Goal: Task Accomplishment & Management: Complete application form

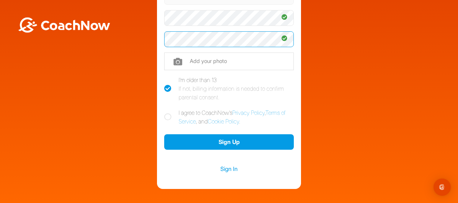
scroll to position [119, 0]
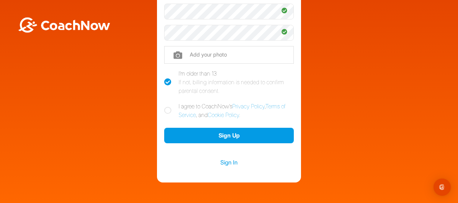
click at [164, 109] on icon at bounding box center [167, 110] width 7 height 7
click at [164, 106] on input "I agree to CoachNow's Privacy Policy , Terms of Service , and Cookie Policy ." at bounding box center [166, 104] width 5 height 5
checkbox input "true"
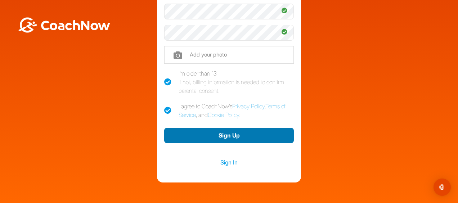
click at [226, 141] on button "Sign Up" at bounding box center [228, 135] width 129 height 15
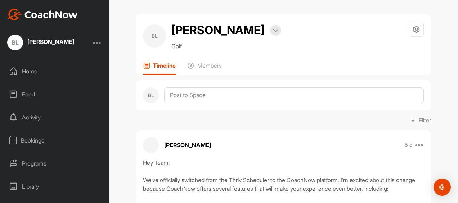
click at [26, 68] on div "Home" at bounding box center [54, 71] width 101 height 18
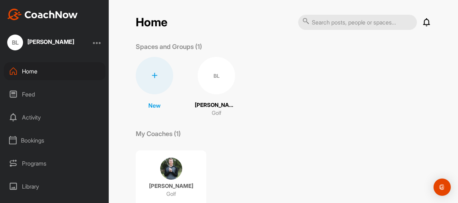
click at [28, 95] on div "Feed" at bounding box center [54, 94] width 101 height 18
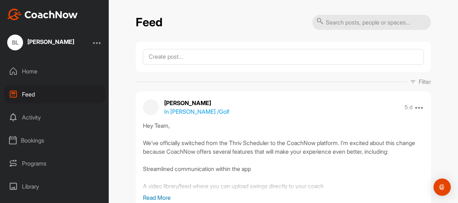
click at [29, 115] on div "Activity" at bounding box center [54, 117] width 101 height 18
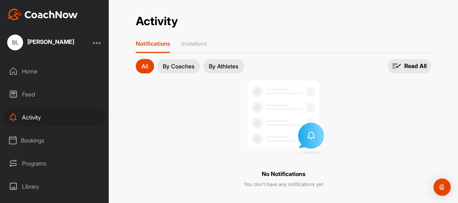
click at [34, 139] on div "Bookings" at bounding box center [54, 140] width 101 height 18
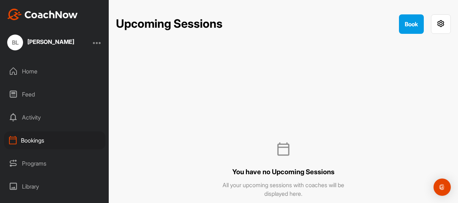
click at [39, 163] on div "Programs" at bounding box center [54, 163] width 101 height 18
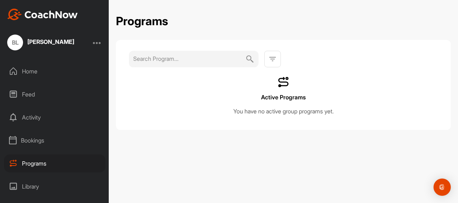
click at [39, 187] on div "Library" at bounding box center [54, 186] width 101 height 18
